Goal: Task Accomplishment & Management: Use online tool/utility

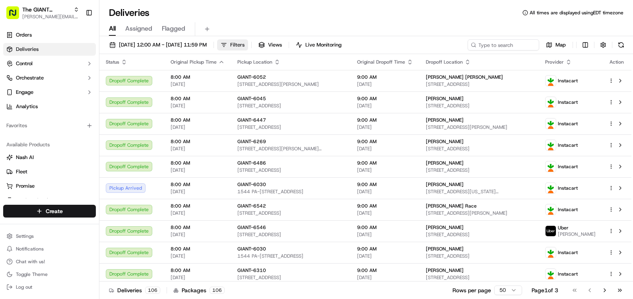
click at [248, 41] on button "Filters" at bounding box center [232, 44] width 31 height 11
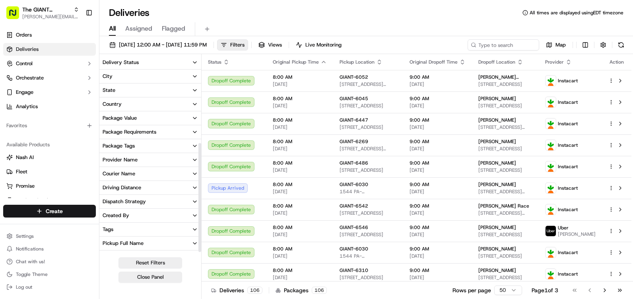
scroll to position [163, 0]
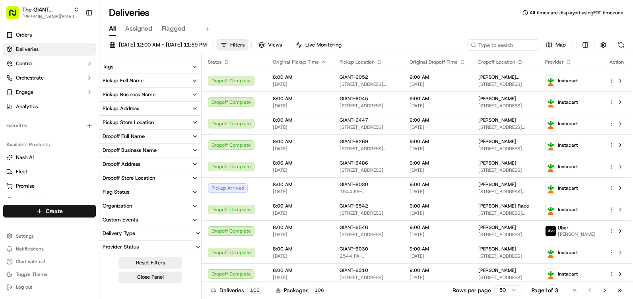
click at [150, 123] on div "Pickup Store Location" at bounding box center [128, 122] width 51 height 7
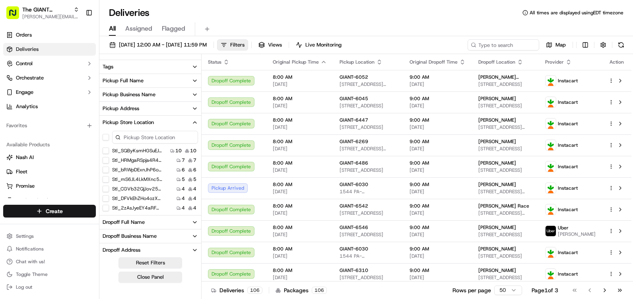
click at [156, 136] on input at bounding box center [155, 137] width 86 height 13
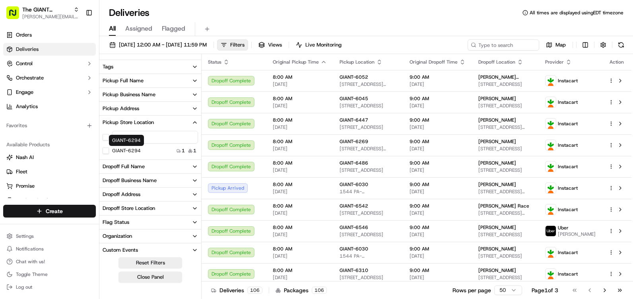
type input "6294"
click at [108, 149] on button "GIANT-6294" at bounding box center [106, 151] width 6 height 6
